Goal: Register for event/course

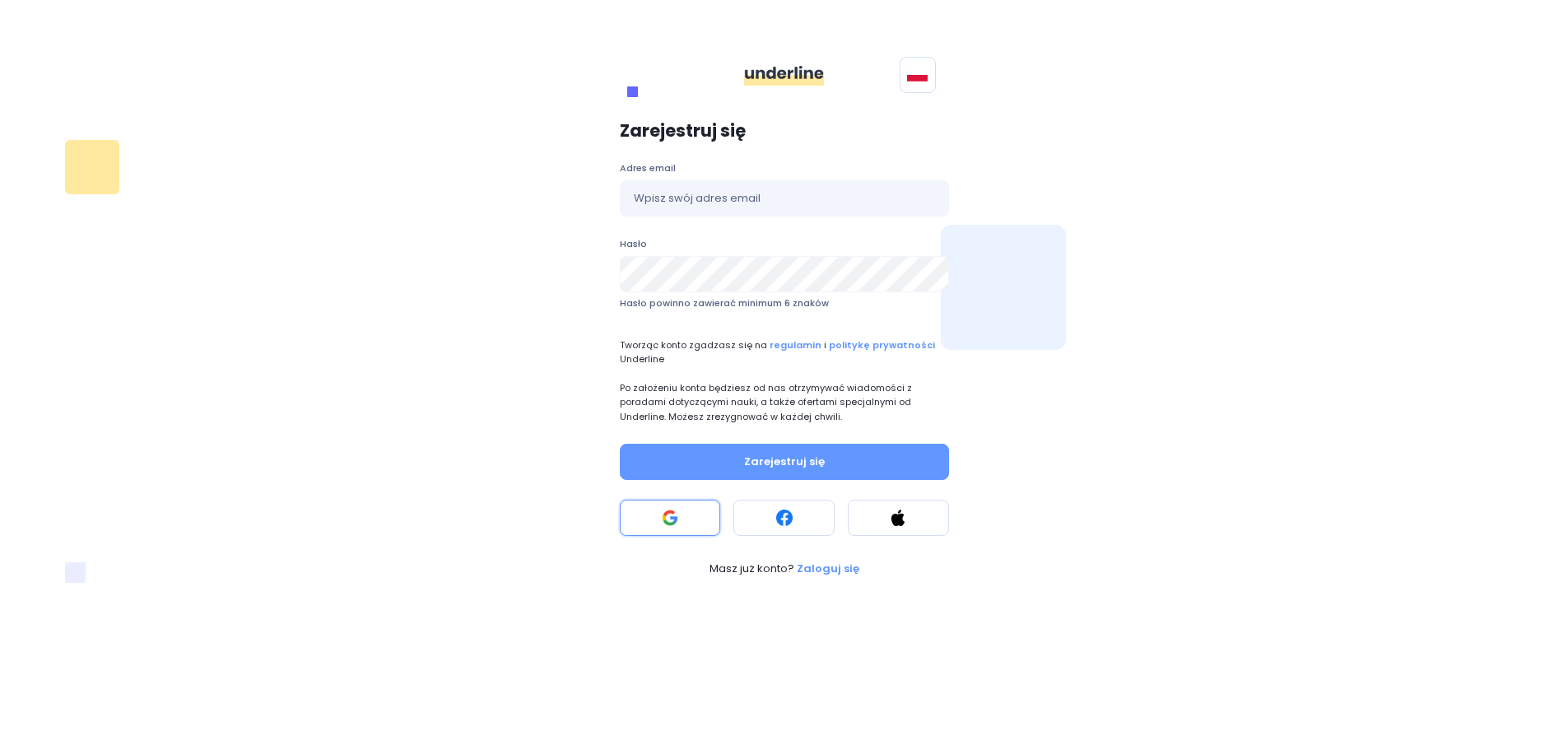
click at [661, 530] on button at bounding box center [670, 518] width 102 height 36
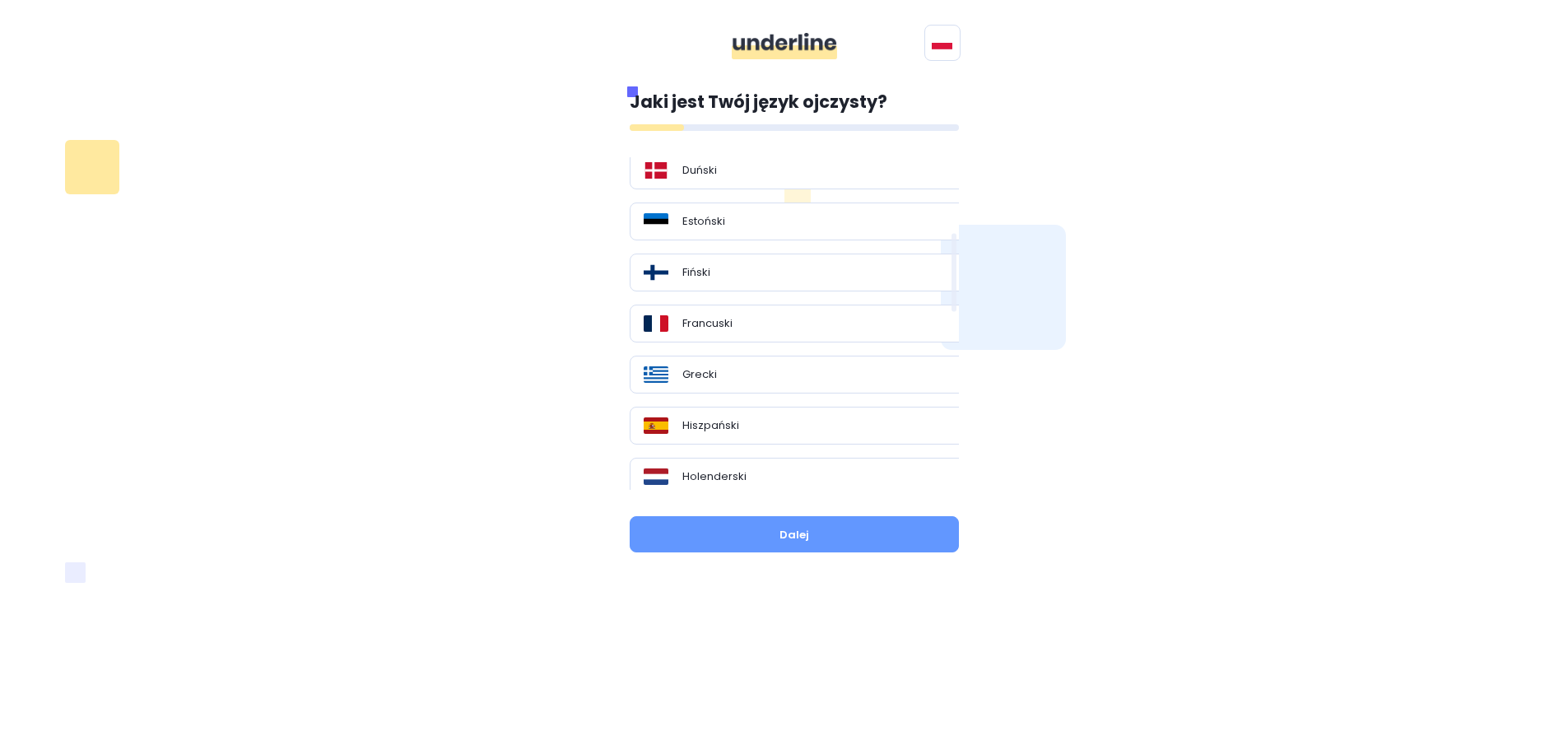
scroll to position [330, 0]
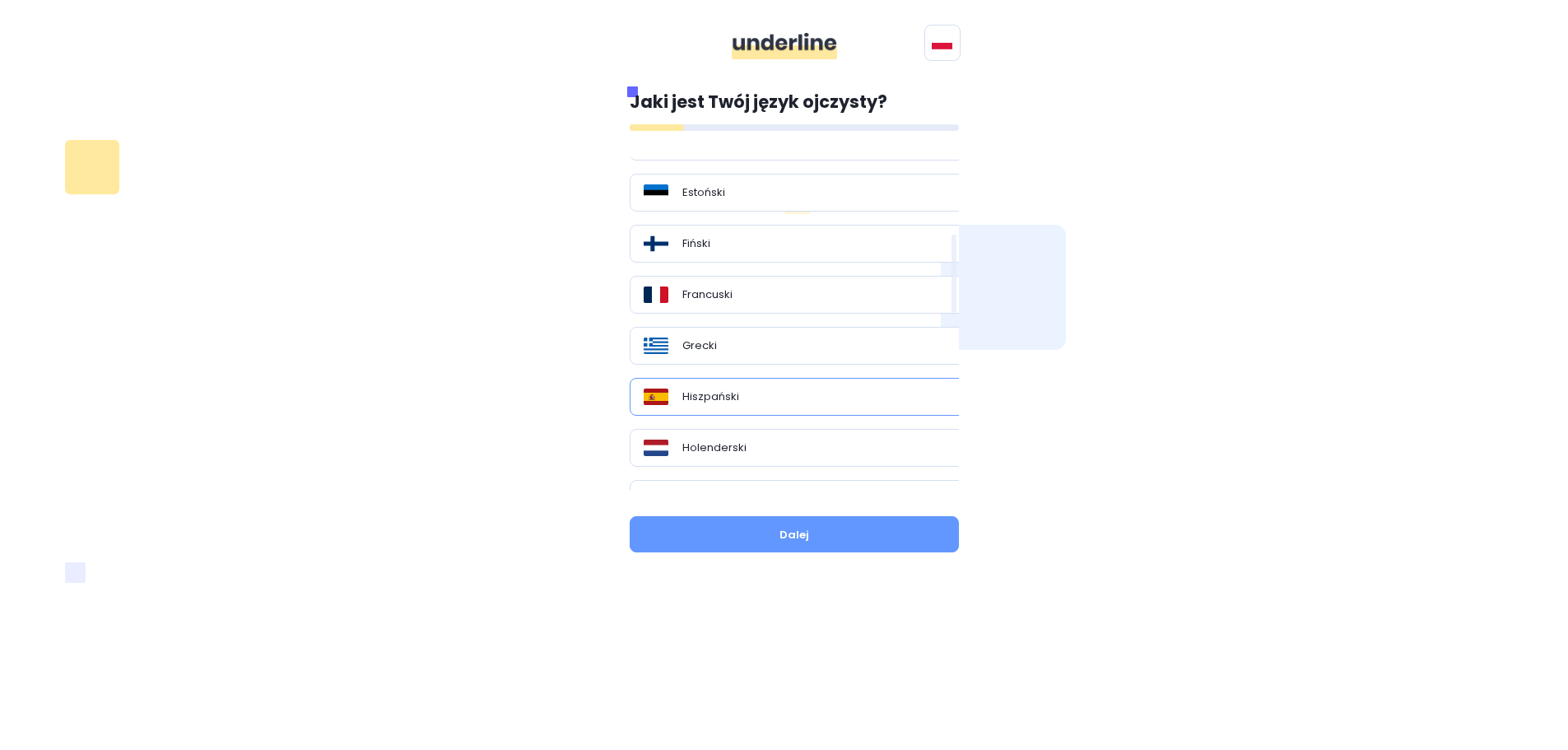
click at [728, 384] on div "Hiszpański" at bounding box center [800, 396] width 342 height 38
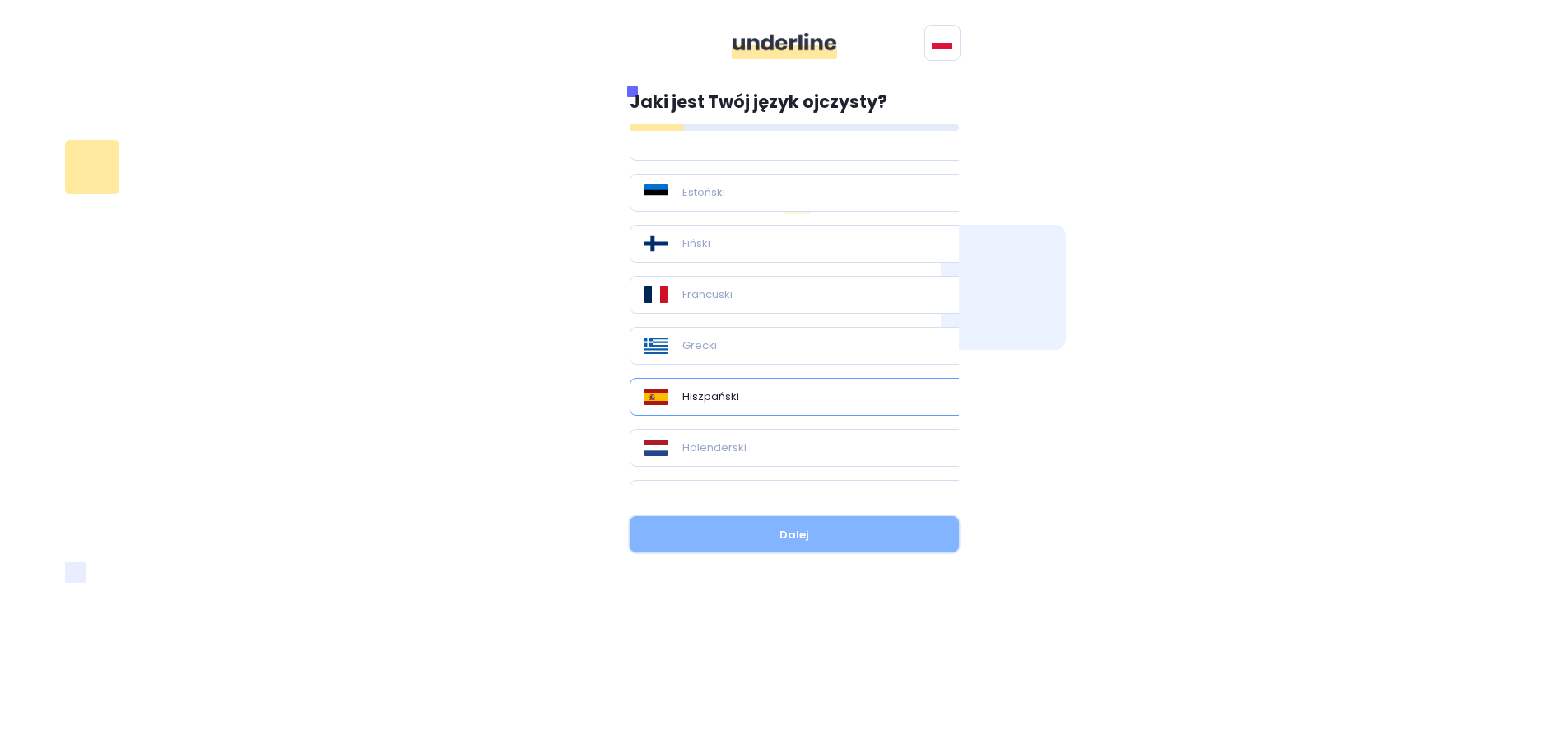
click at [744, 517] on button "Dalej" at bounding box center [794, 534] width 330 height 36
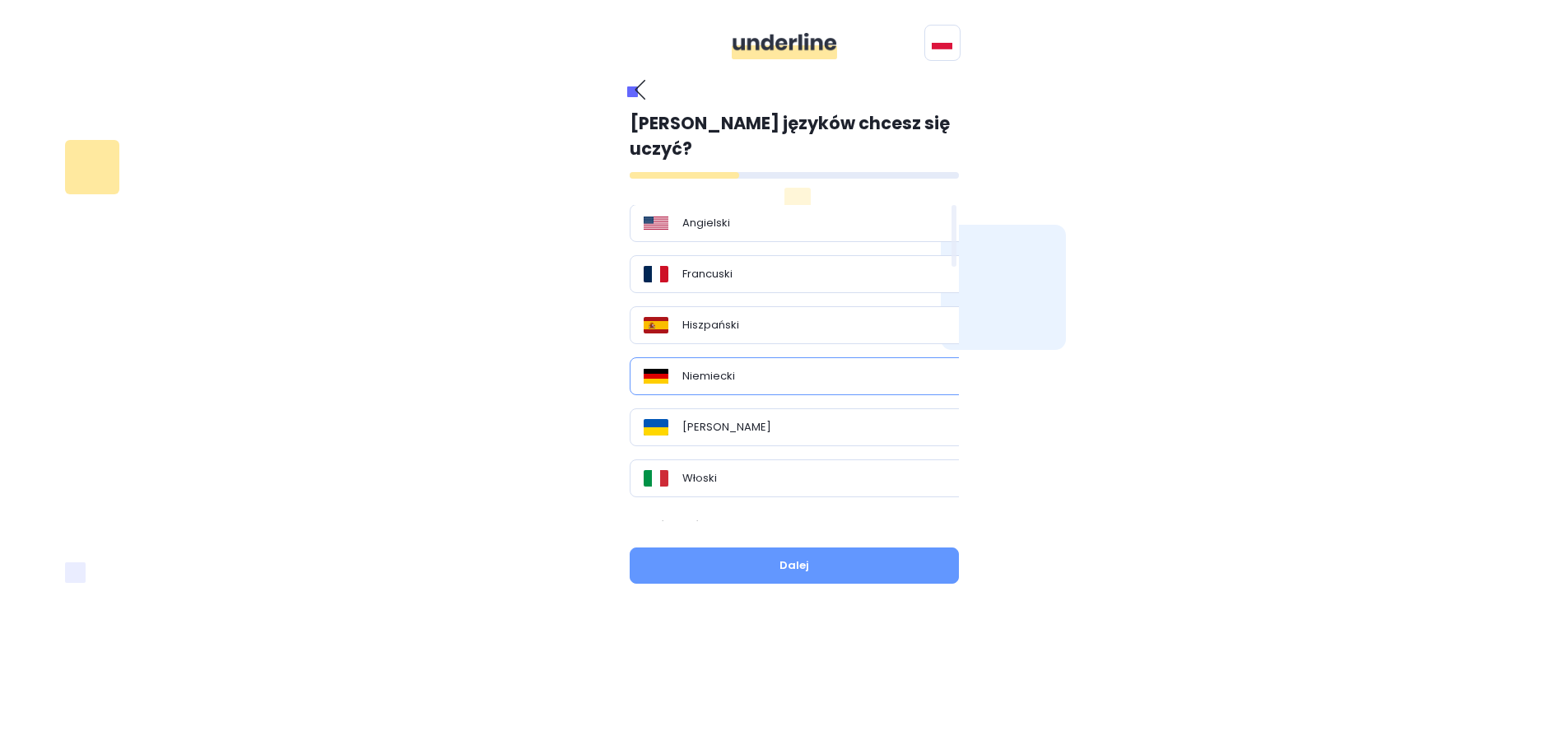
scroll to position [0, 0]
click at [839, 318] on div "Hiszpański" at bounding box center [800, 326] width 314 height 17
click at [816, 548] on button "Dalej" at bounding box center [794, 566] width 330 height 36
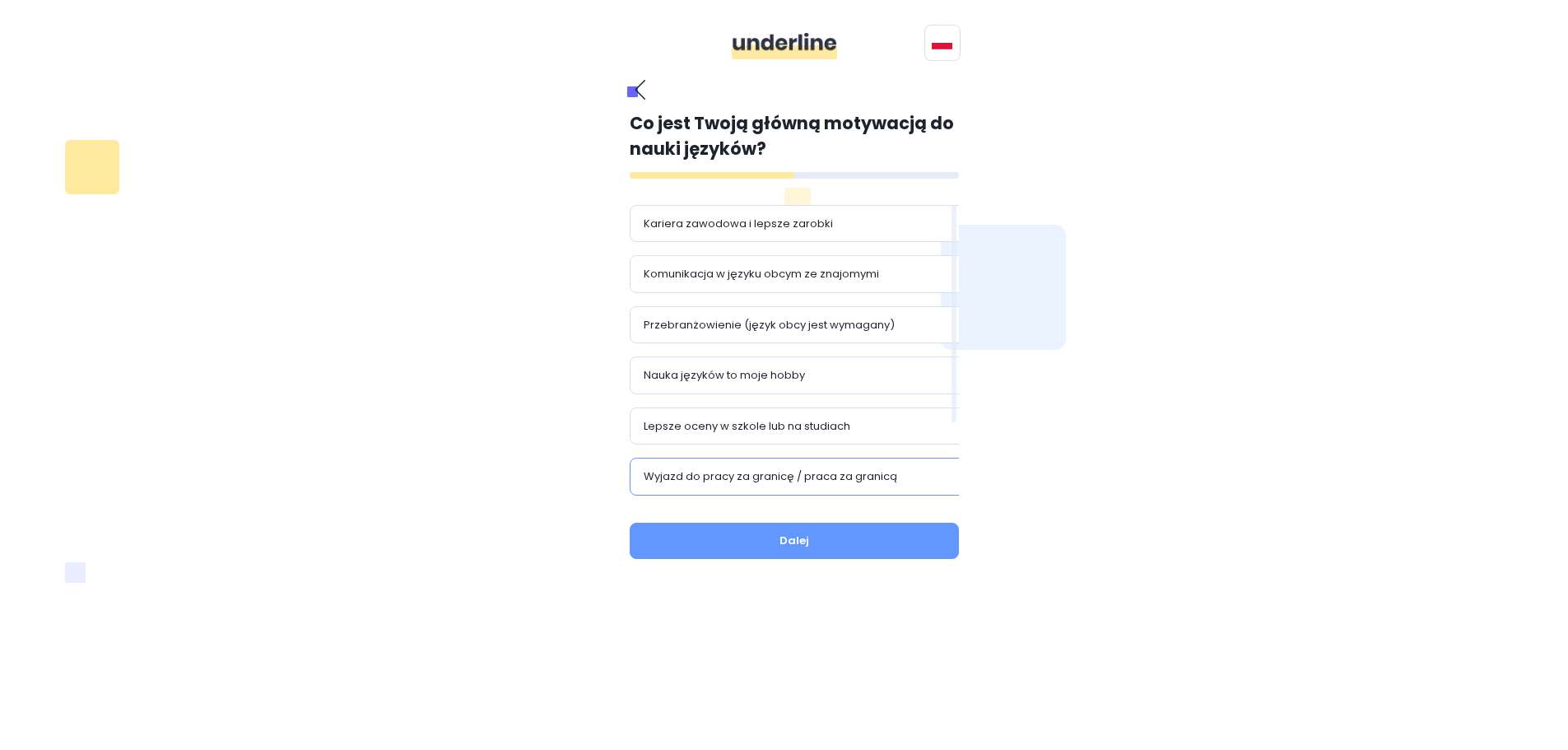
click at [804, 467] on div "Wyjazd do pracy za granicę / praca za granicą" at bounding box center [800, 476] width 342 height 38
click at [796, 515] on div "Co jest Twoją główną motywacją do nauki języków? Kariera zawodowa i lepsze zaro…" at bounding box center [794, 325] width 330 height 493
click at [795, 533] on button "Dalej" at bounding box center [794, 541] width 330 height 36
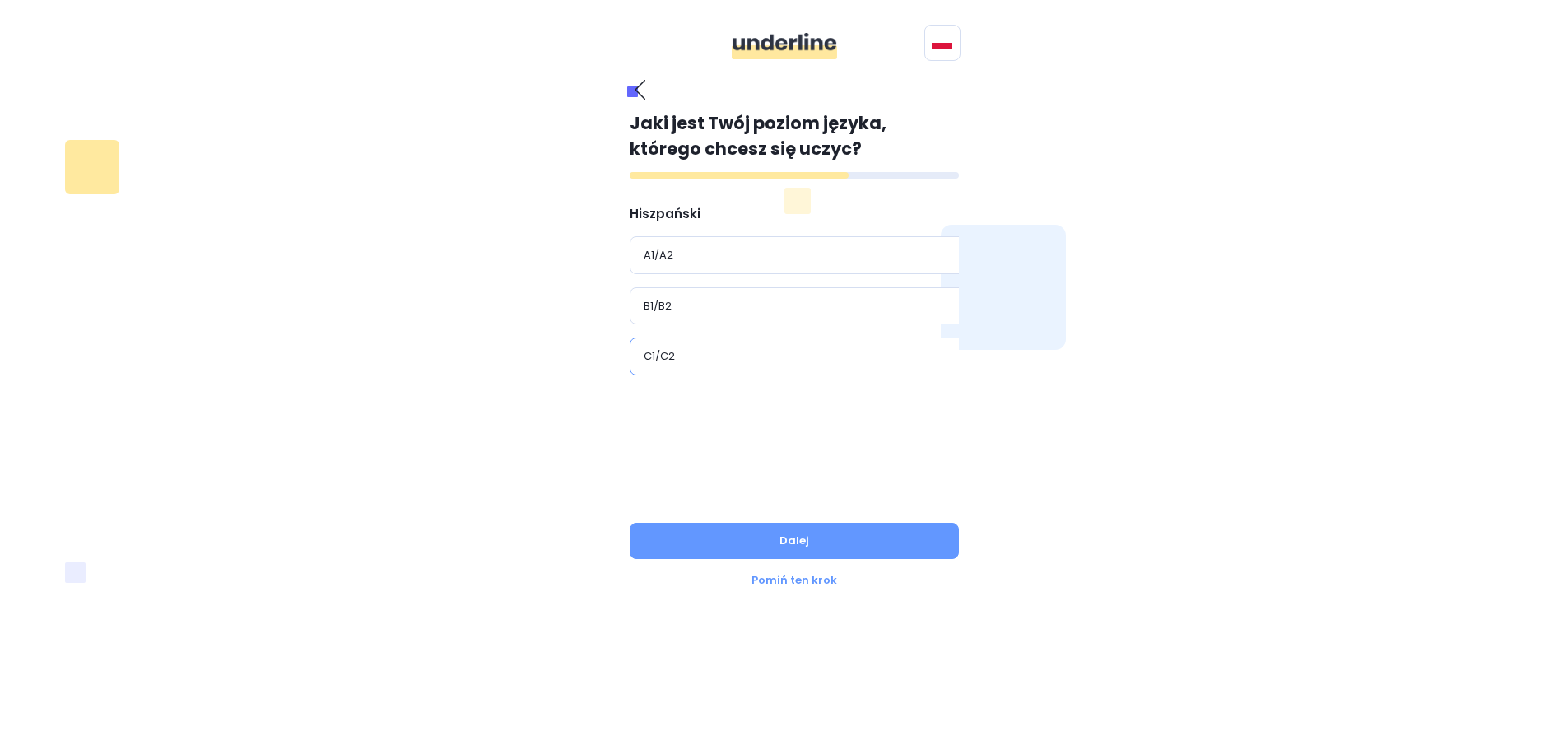
click at [770, 353] on div "C1/C2" at bounding box center [800, 357] width 314 height 17
click at [754, 545] on button "Dalej" at bounding box center [794, 541] width 330 height 36
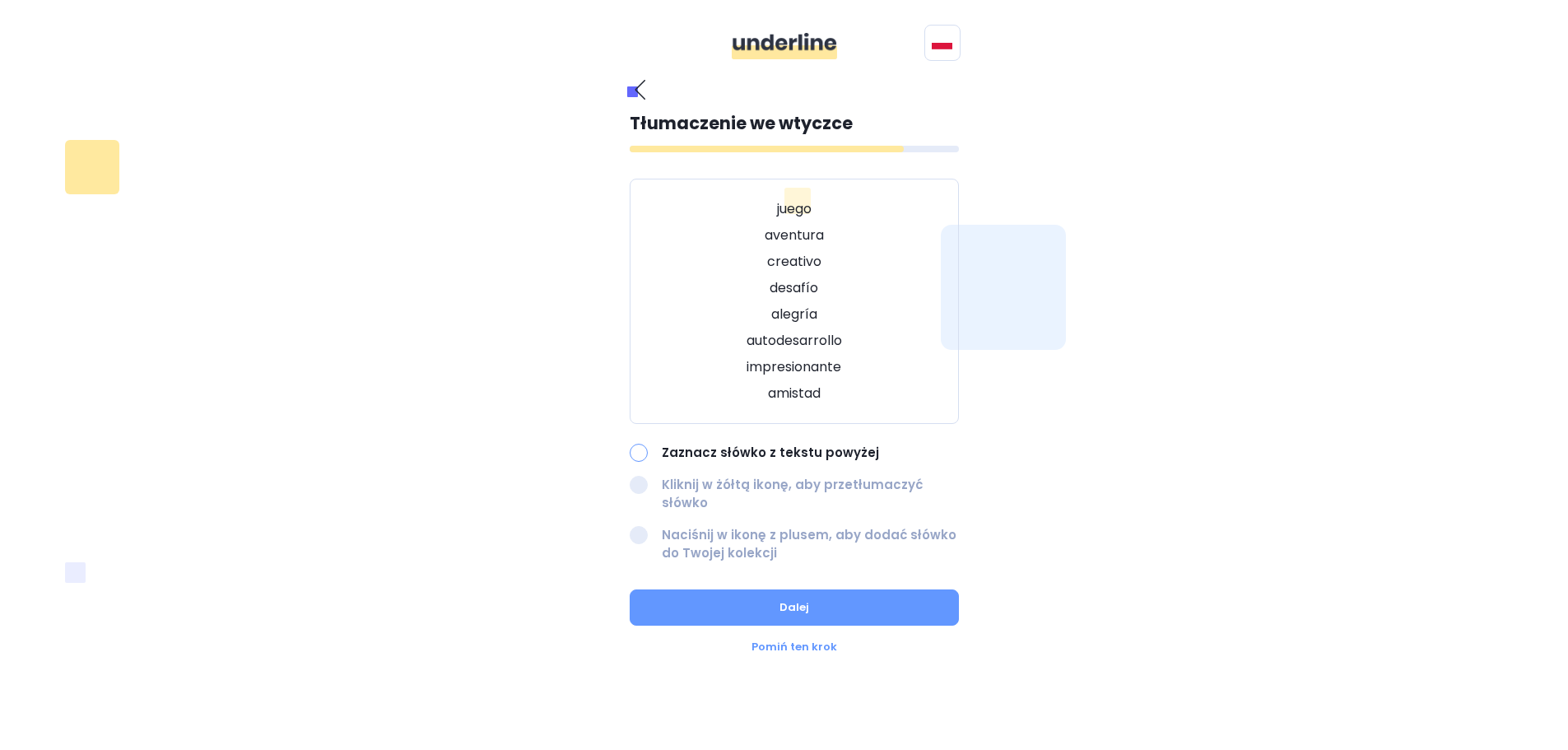
click at [732, 451] on p "Zaznacz słówko z tekstu powyżej" at bounding box center [810, 452] width 297 height 19
click at [648, 457] on div "Zaznacz słówko z tekstu powyżej" at bounding box center [794, 452] width 330 height 19
click at [645, 454] on div at bounding box center [639, 452] width 18 height 18
click at [701, 590] on button "Dalej" at bounding box center [794, 608] width 330 height 36
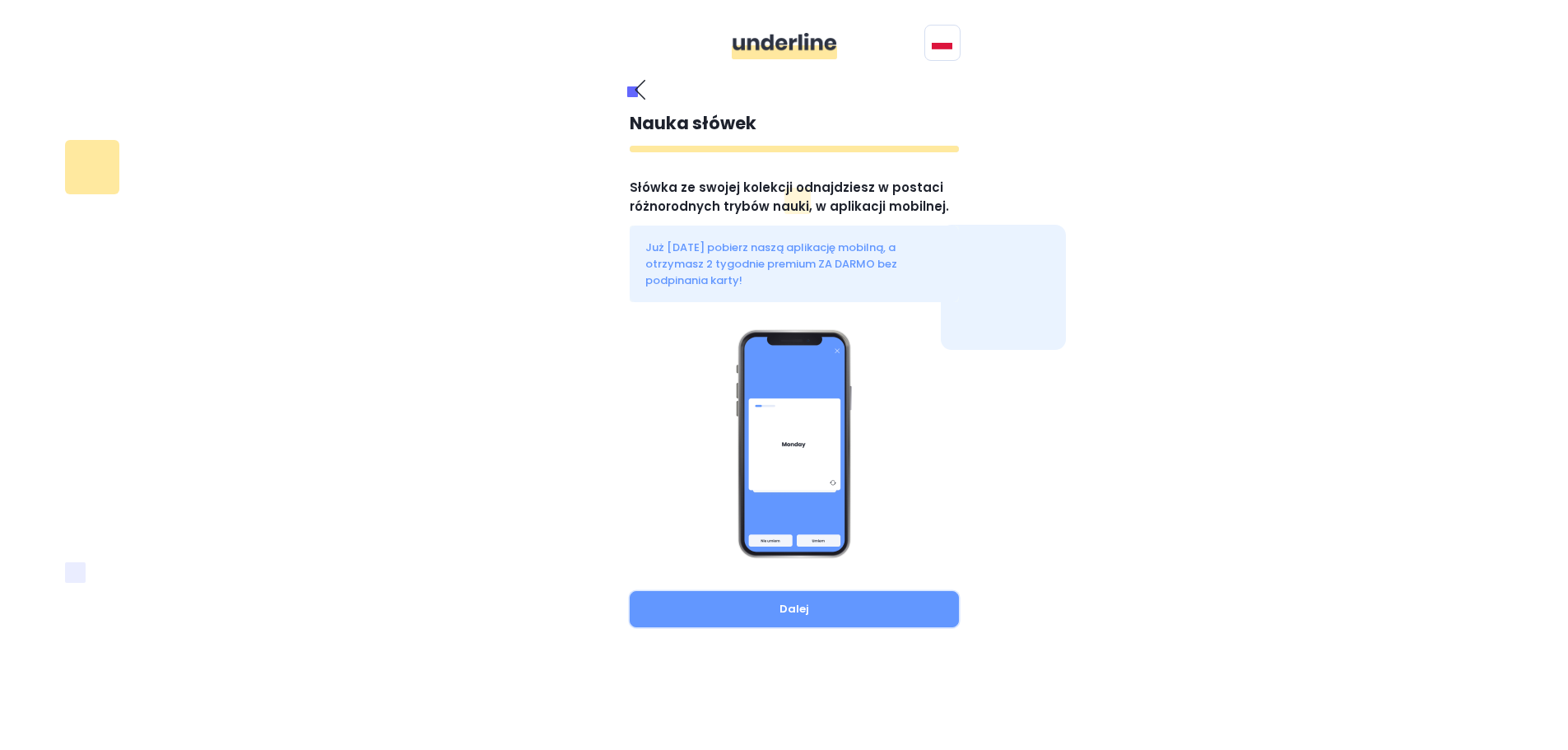
click at [701, 591] on button "Dalej" at bounding box center [794, 609] width 330 height 36
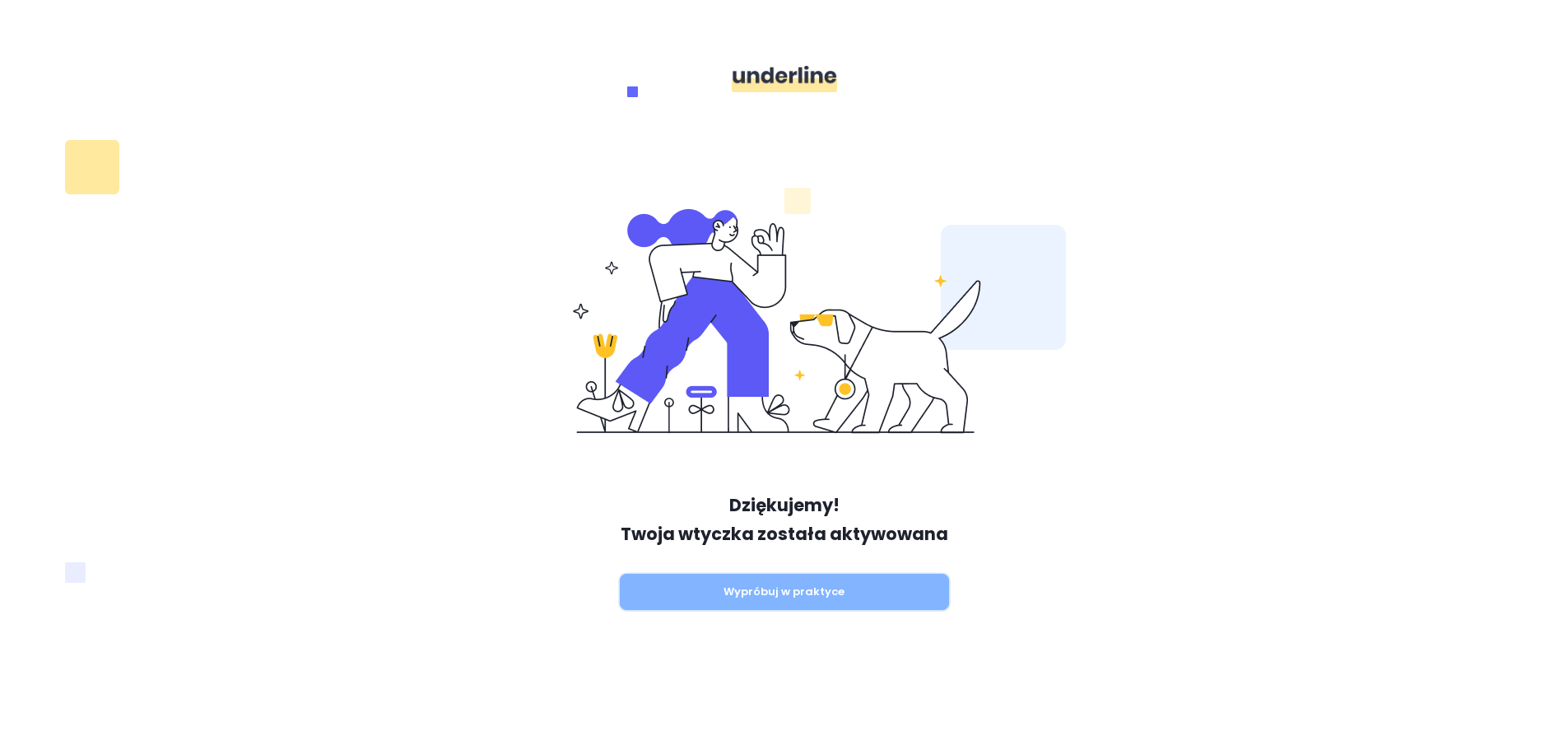
click at [690, 600] on button "Wypróbuj w praktyce" at bounding box center [784, 592] width 330 height 36
